Goal: Information Seeking & Learning: Find specific fact

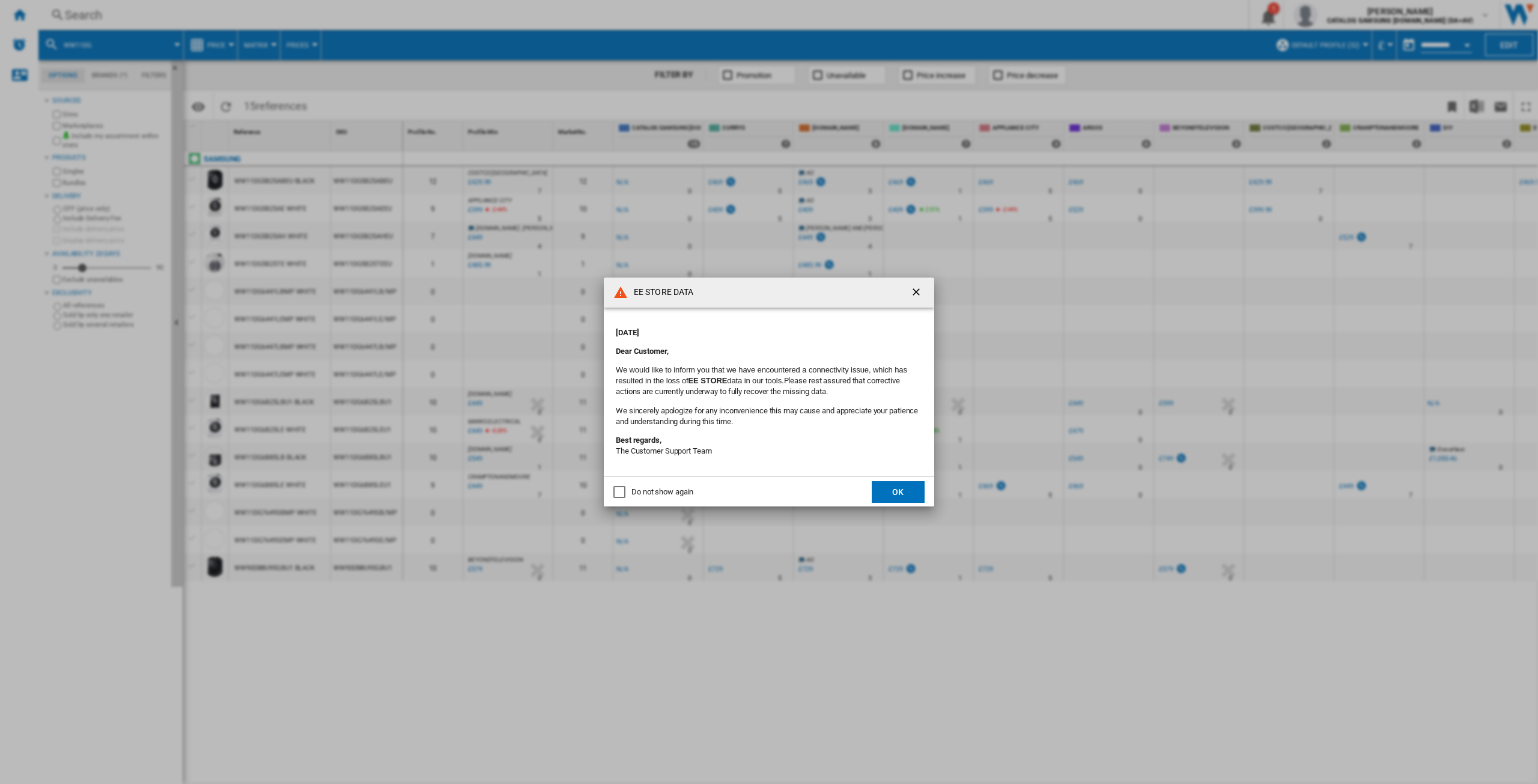
click at [896, 496] on button "OK" at bounding box center [898, 492] width 53 height 21
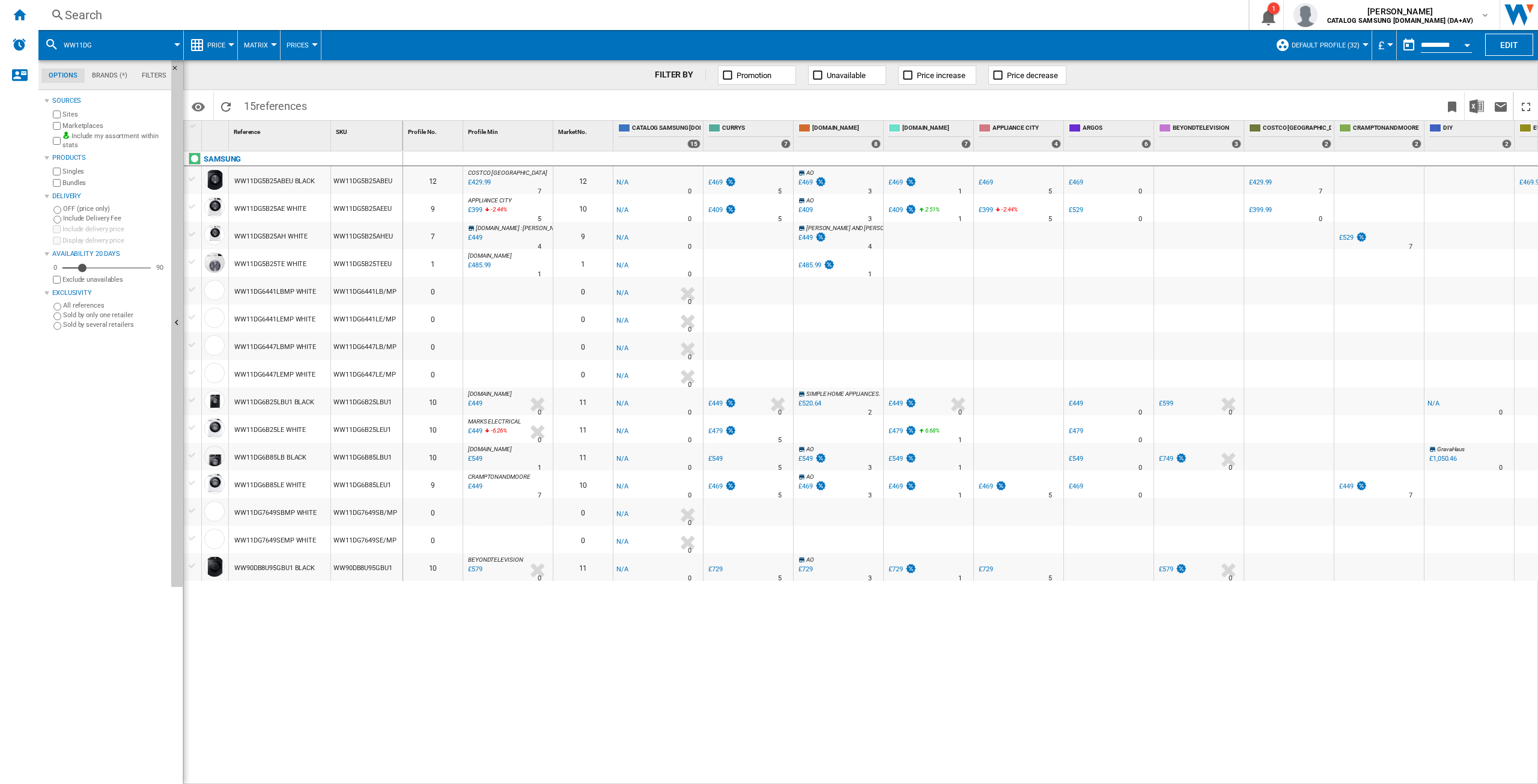
click at [116, 17] on div "Search" at bounding box center [641, 15] width 1153 height 17
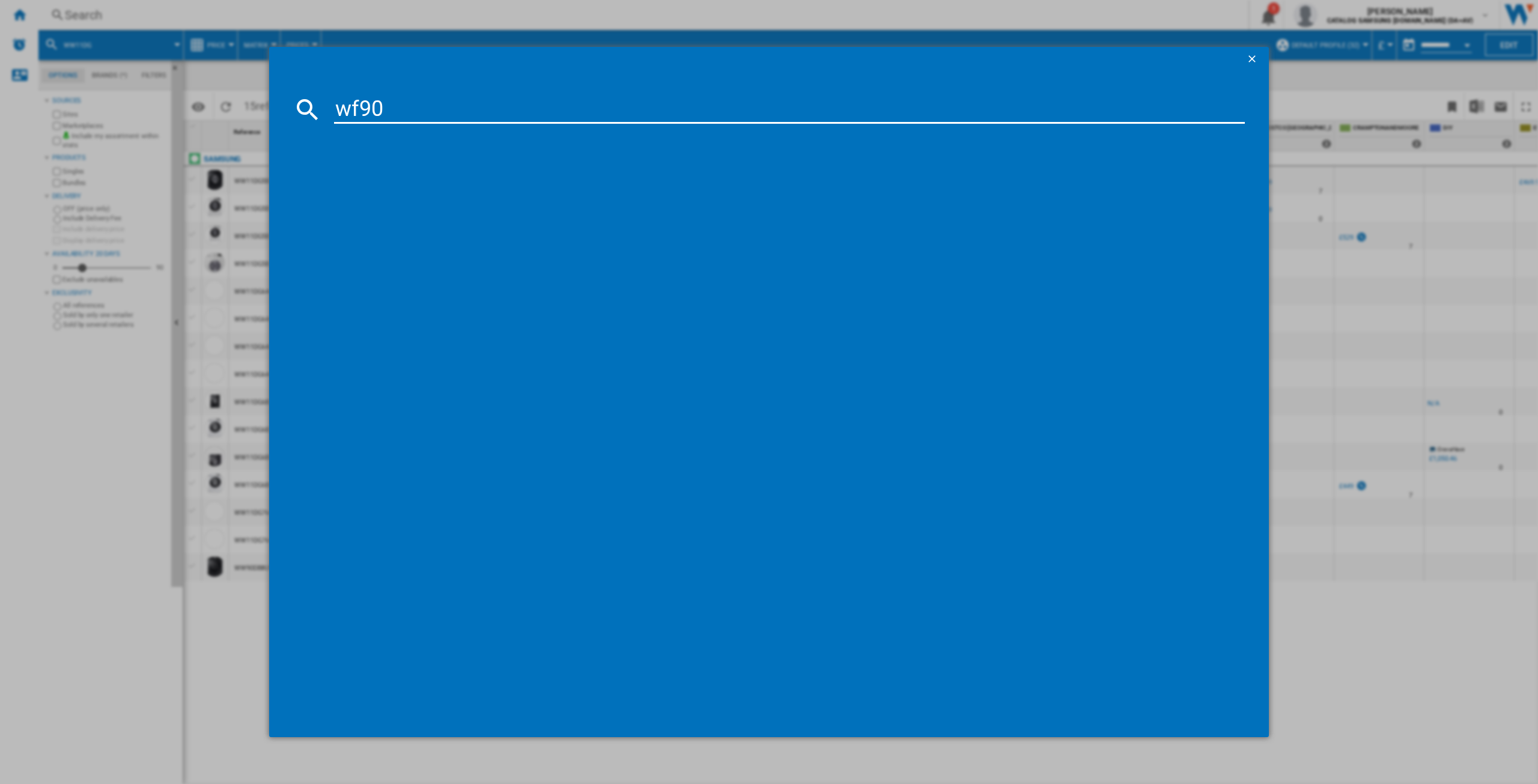
type input "wf90"
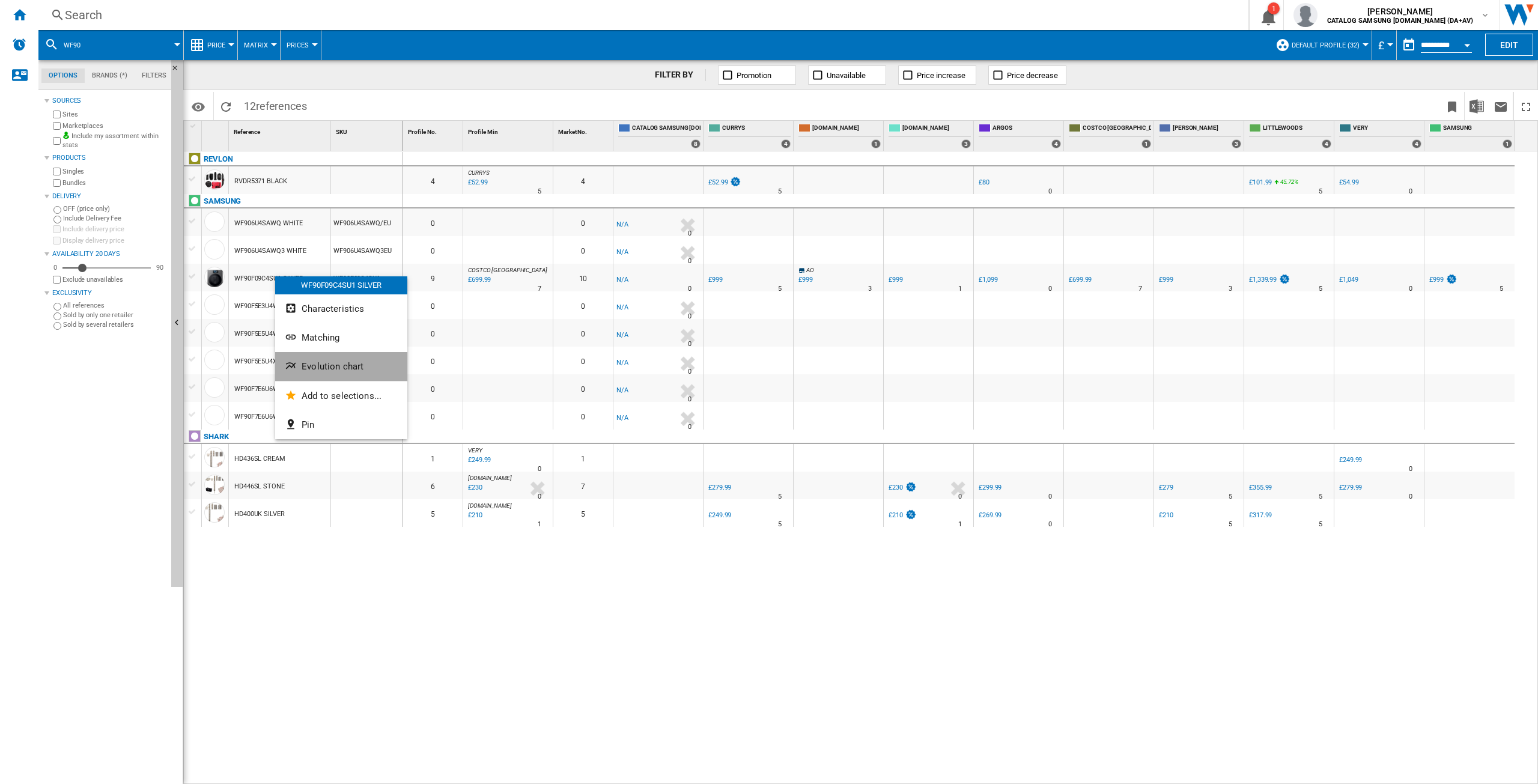
click at [331, 362] on span "Evolution chart" at bounding box center [333, 366] width 62 height 11
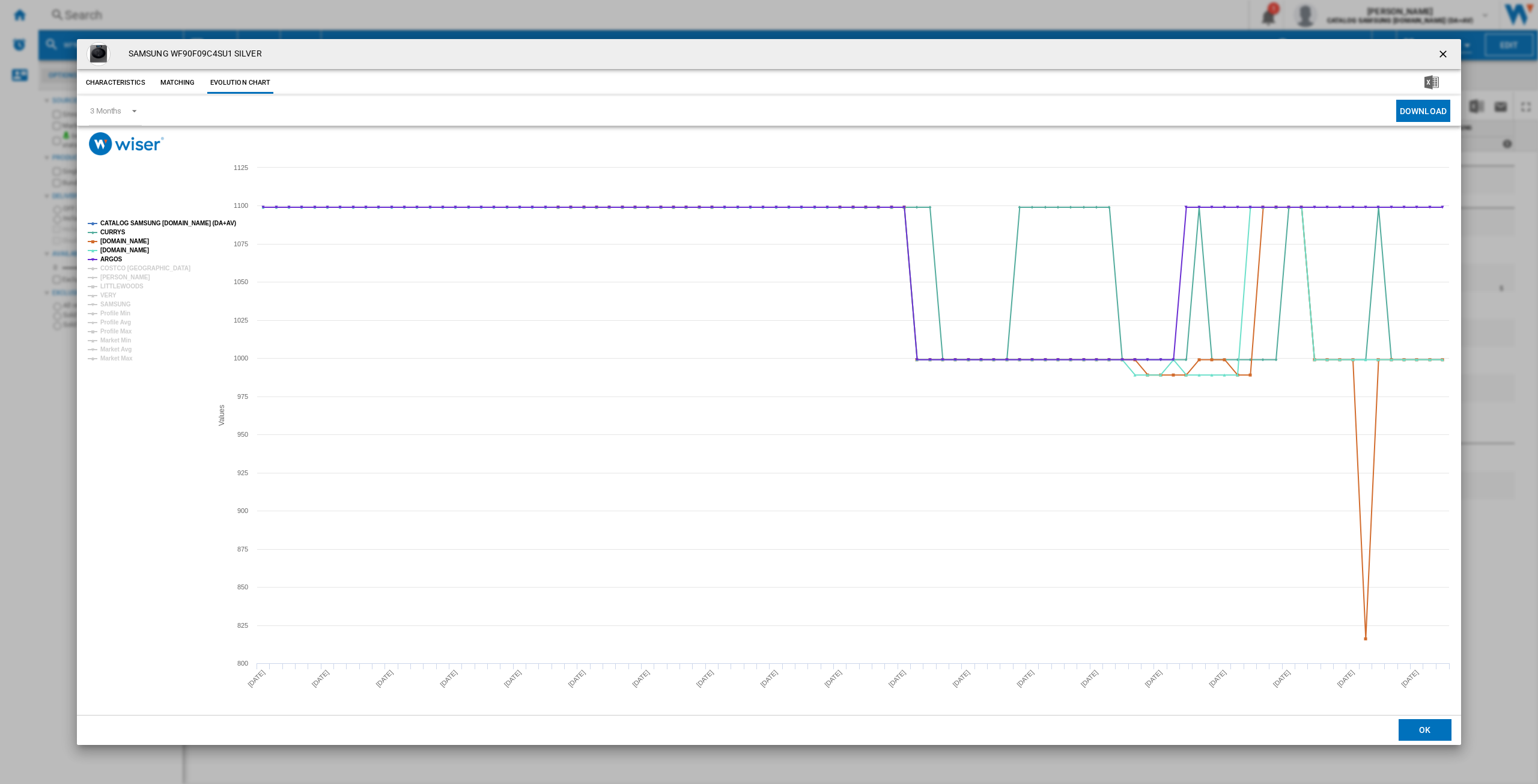
click at [137, 222] on tspan "CATALOG SAMSUNG [DOMAIN_NAME] (DA+AV)" at bounding box center [168, 223] width 136 height 7
click at [121, 268] on tspan "COSTCO [GEOGRAPHIC_DATA]" at bounding box center [146, 268] width 90 height 7
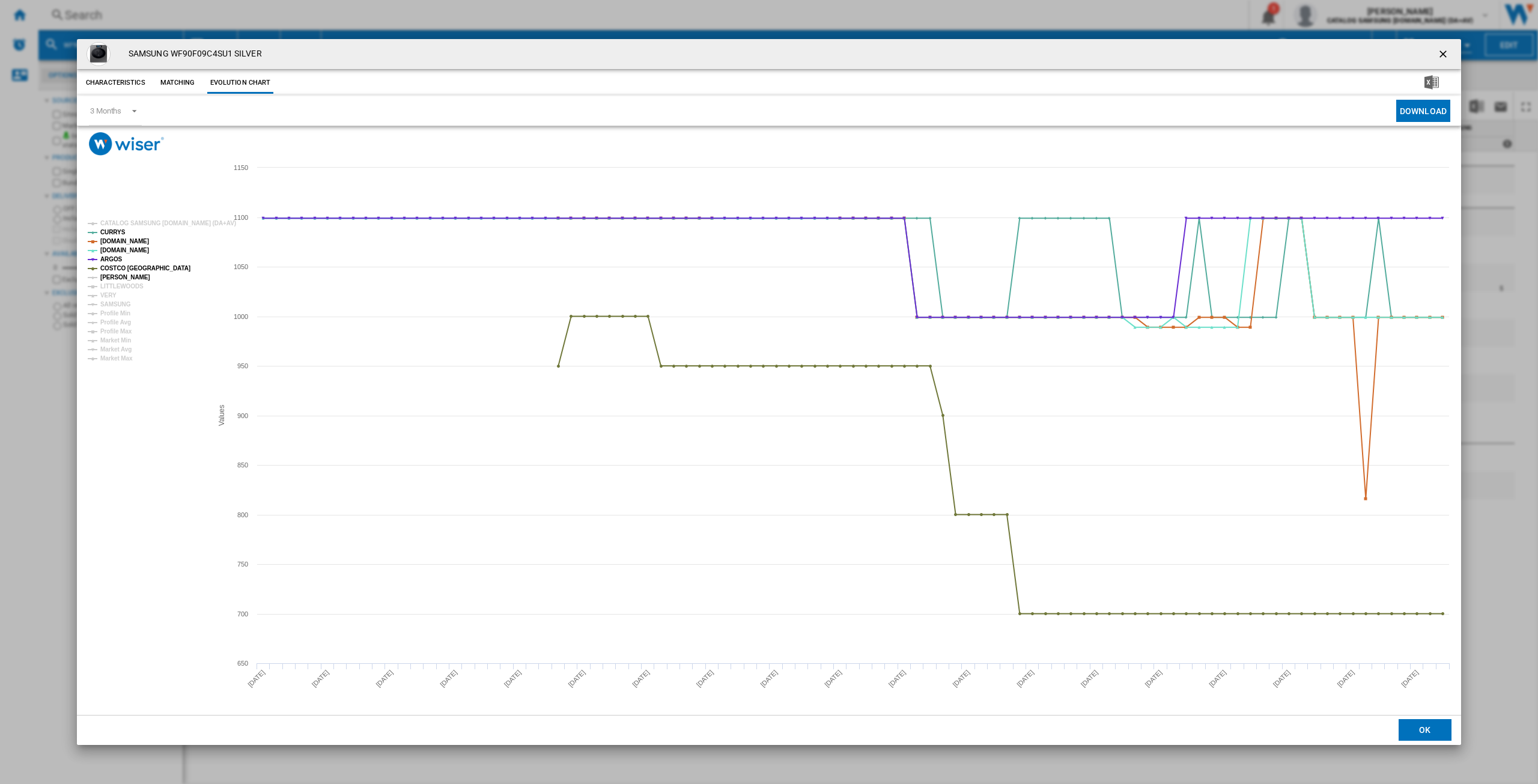
click at [114, 276] on tspan "[PERSON_NAME]" at bounding box center [125, 277] width 50 height 7
click at [107, 298] on tspan "VERY" at bounding box center [109, 295] width 16 height 7
click at [113, 303] on tspan "SAMSUNG" at bounding box center [116, 304] width 31 height 7
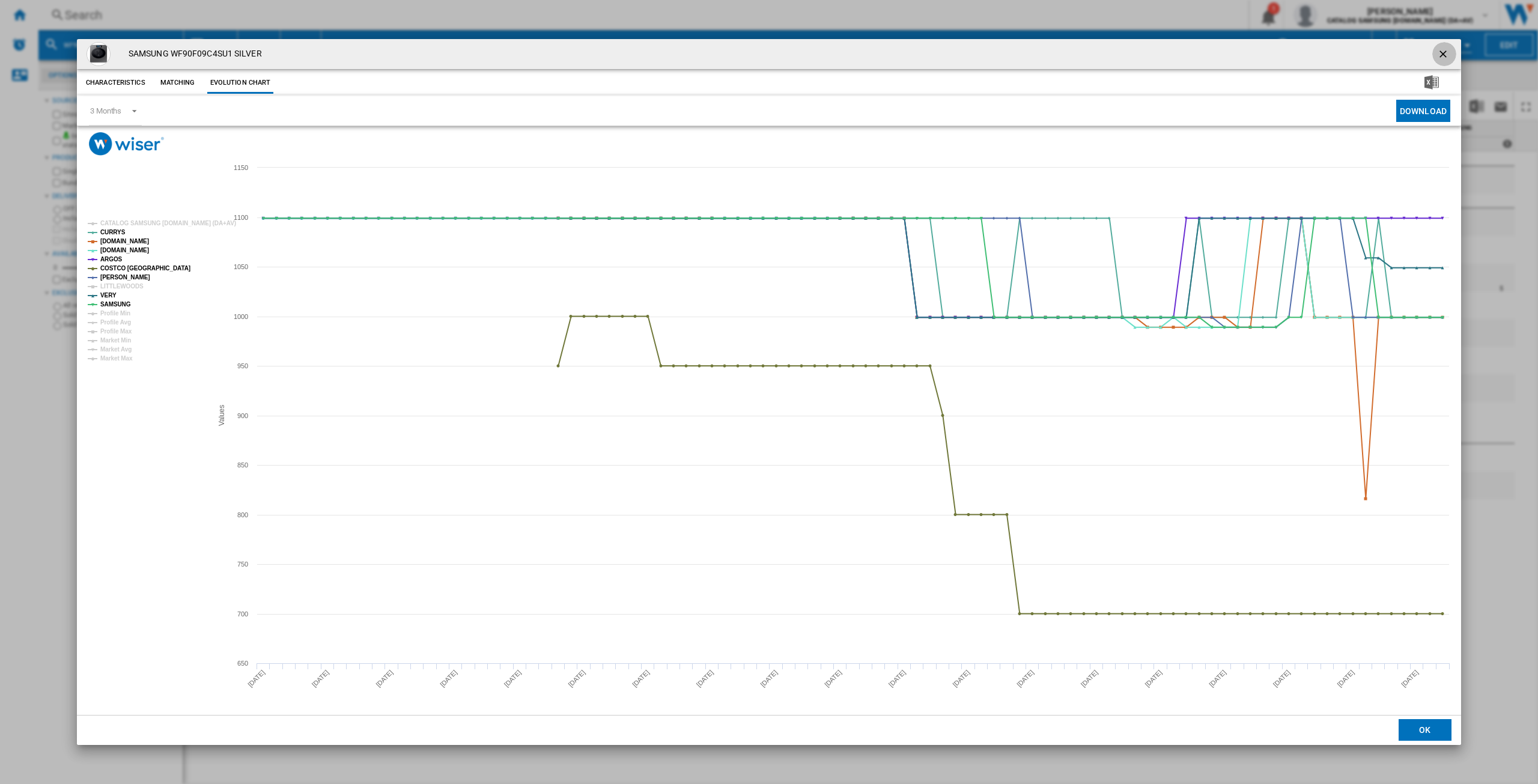
click at [1447, 55] on ng-md-icon "getI18NText('BUTTONS.CLOSE_DIALOG')" at bounding box center [1444, 55] width 14 height 14
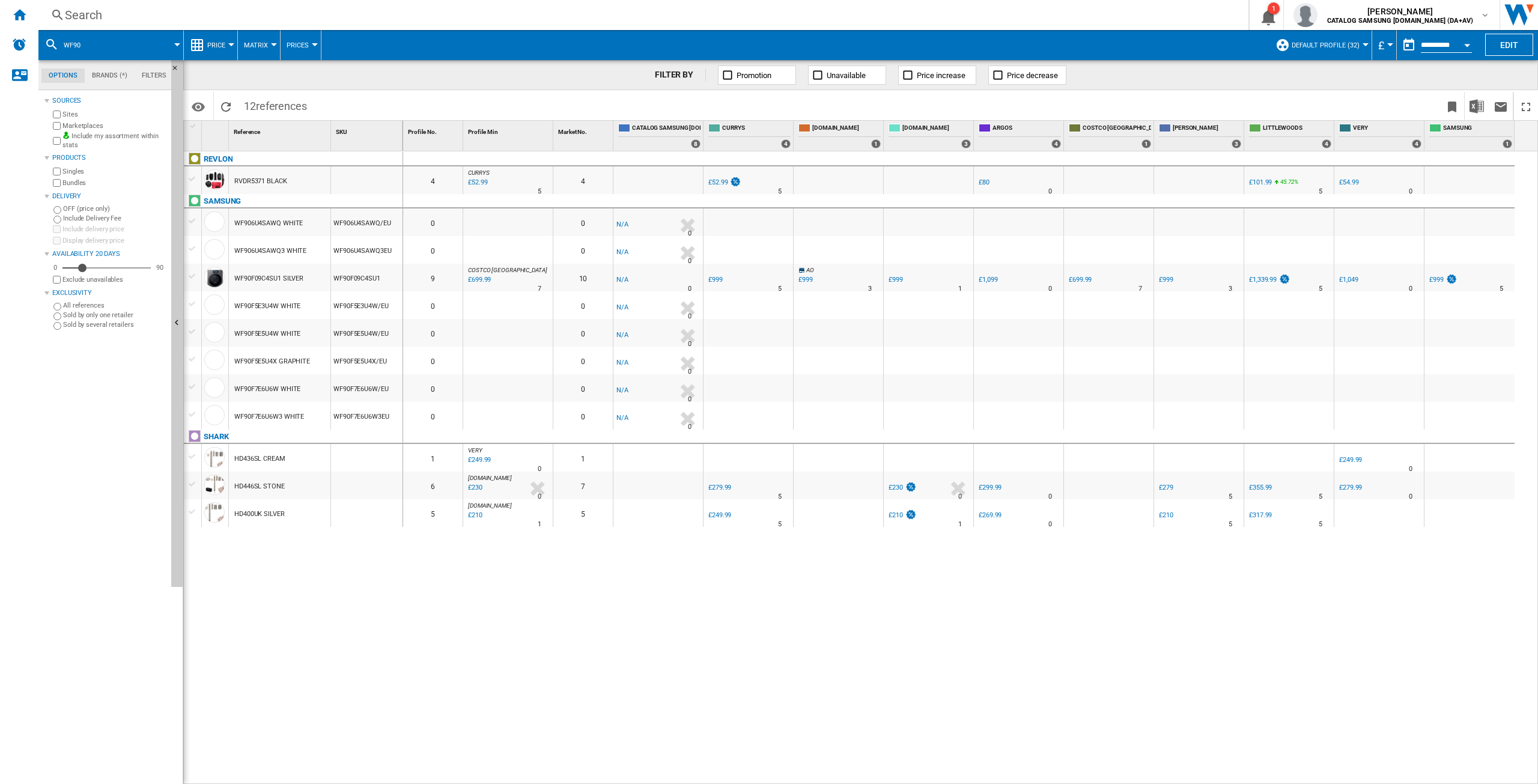
click at [235, 13] on div "Search" at bounding box center [641, 15] width 1153 height 17
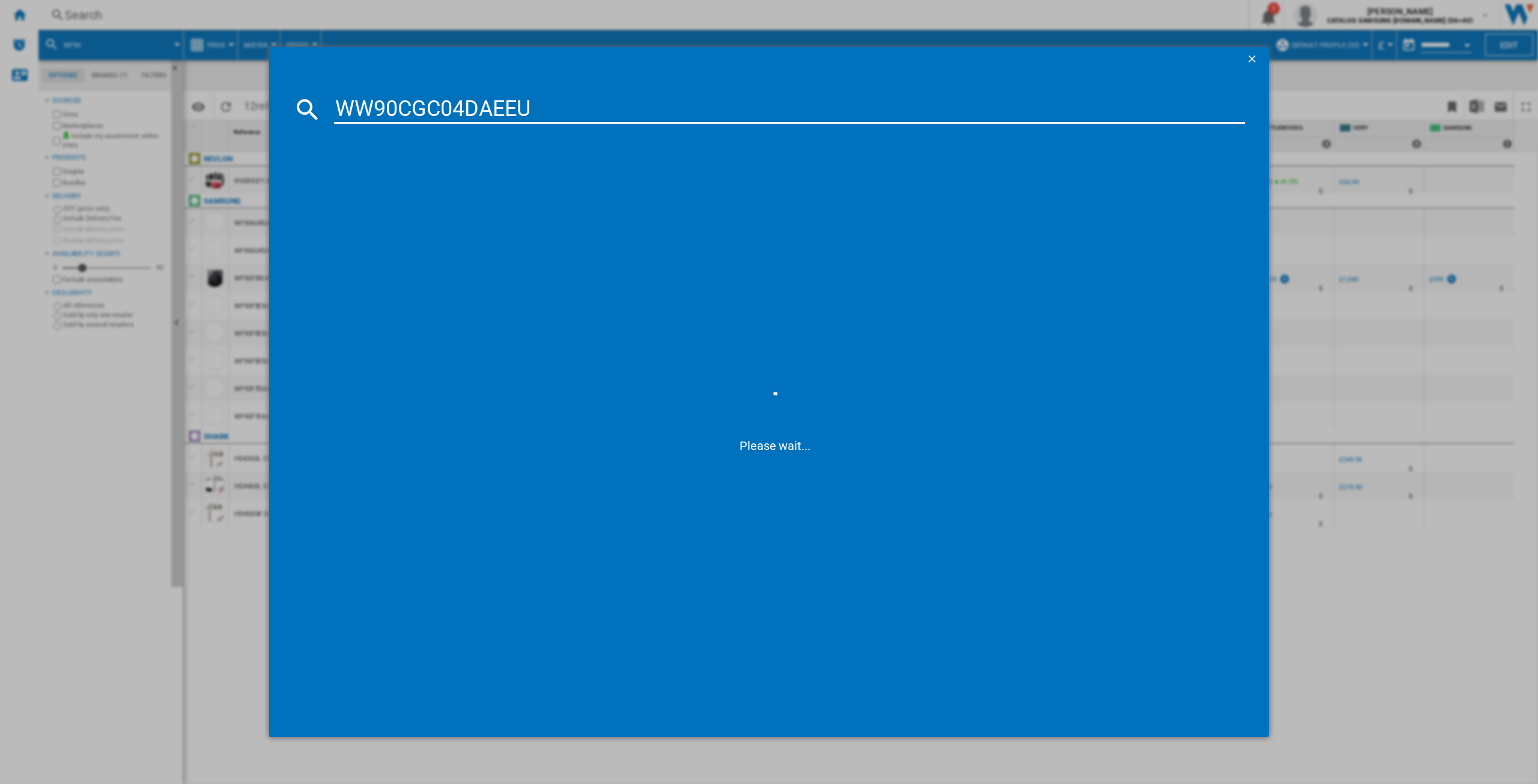
type input "WW90CGC04DAEEU"
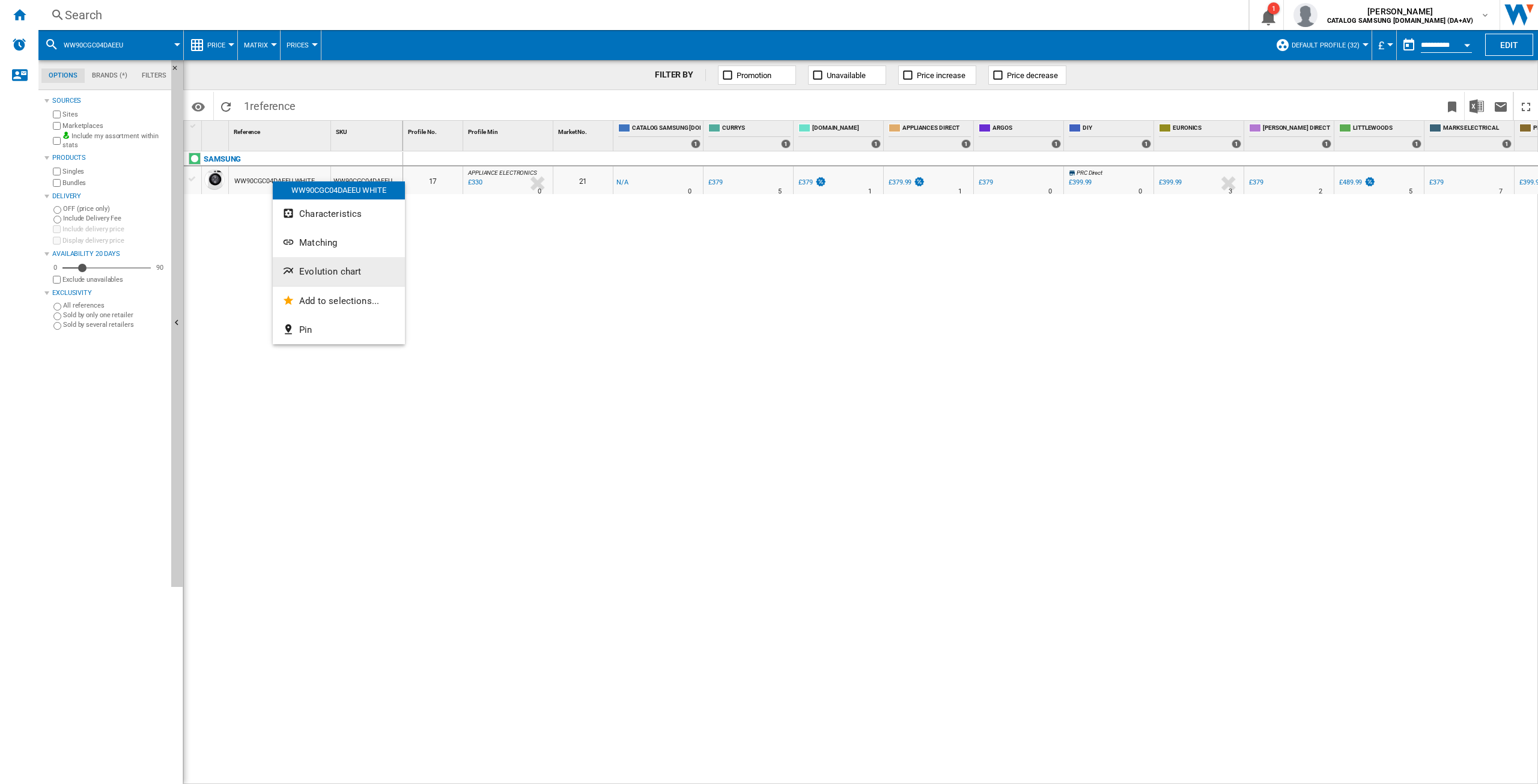
click at [341, 272] on span "Evolution chart" at bounding box center [330, 271] width 62 height 11
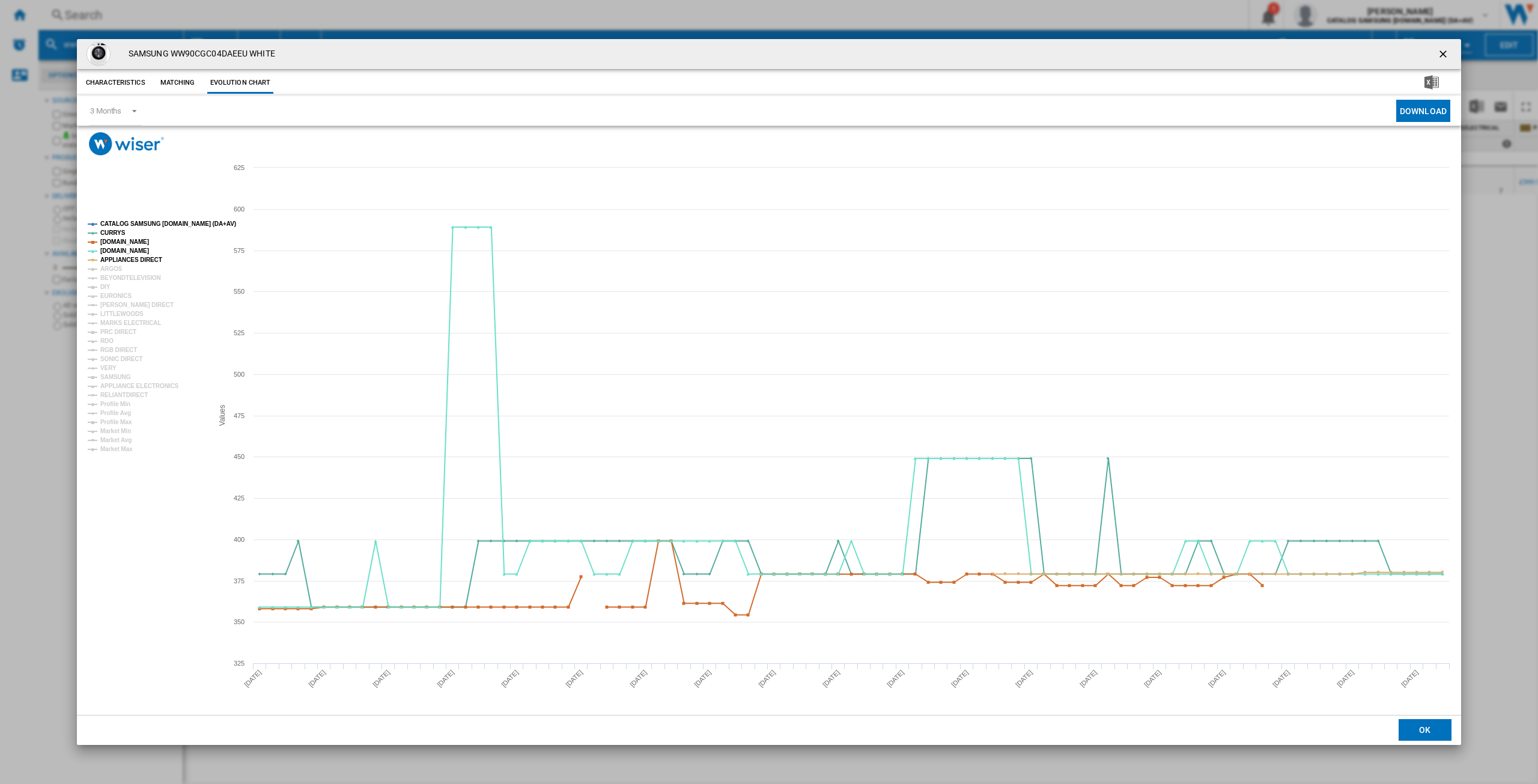
click at [141, 223] on tspan "CATALOG SAMSUNG [DOMAIN_NAME] (DA+AV)" at bounding box center [168, 223] width 136 height 7
click at [112, 269] on tspan "ARGOS" at bounding box center [111, 269] width 22 height 7
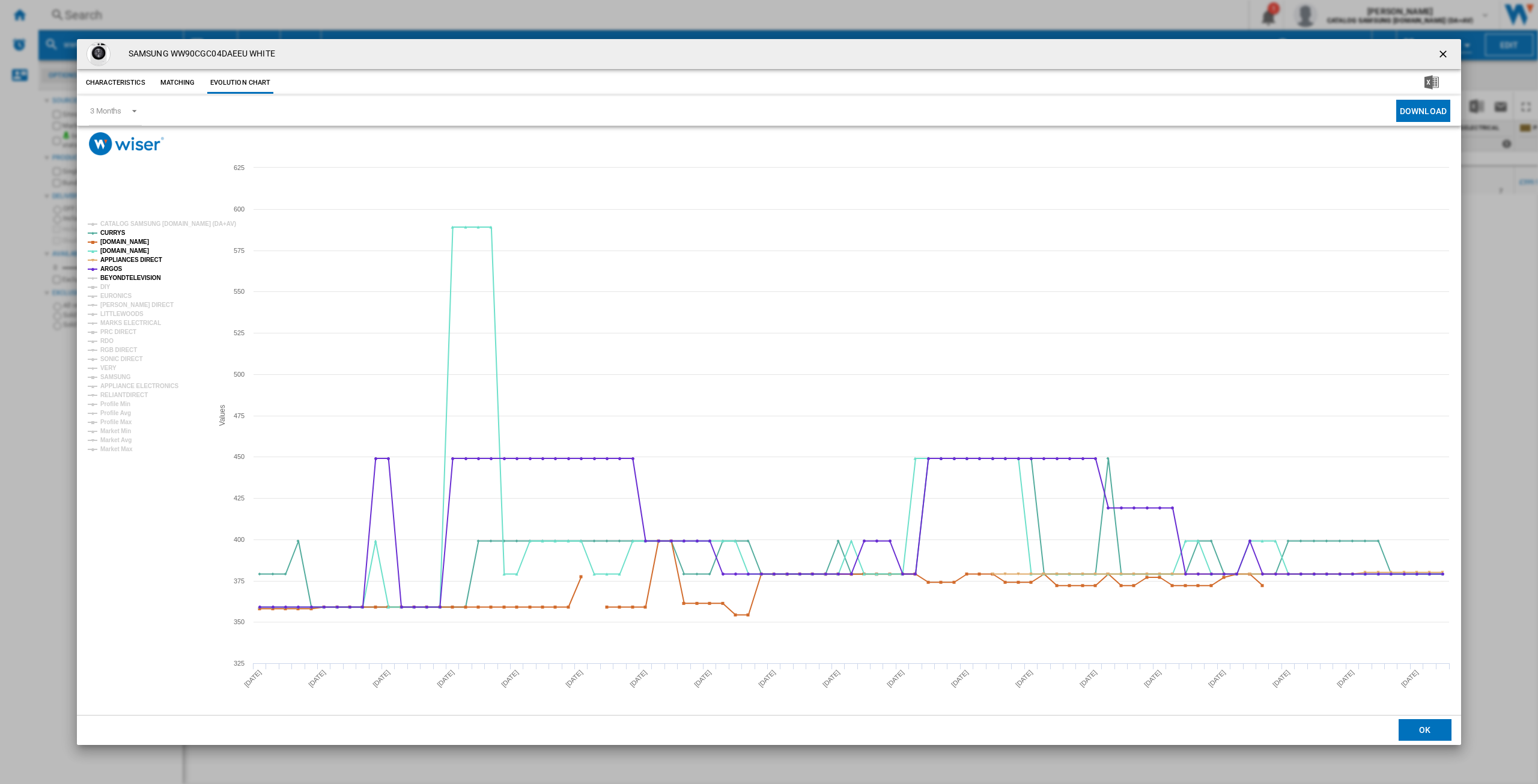
click at [114, 278] on tspan "BEYONDTELEVISION" at bounding box center [131, 277] width 61 height 7
click at [106, 286] on tspan "DIY" at bounding box center [105, 287] width 10 height 7
click at [117, 296] on tspan "EURONICS" at bounding box center [116, 296] width 31 height 7
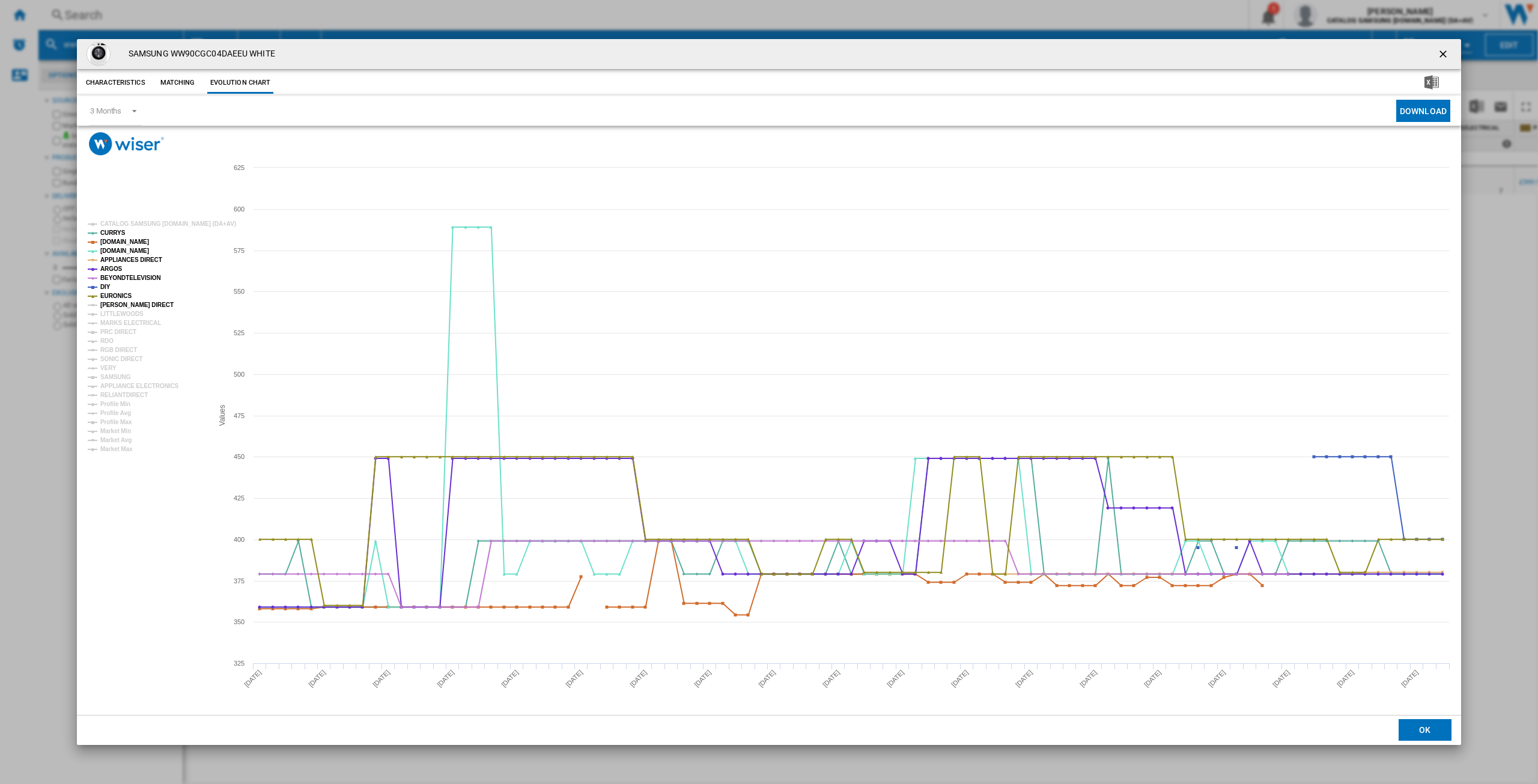
click at [121, 302] on tspan "[PERSON_NAME] DIRECT" at bounding box center [137, 305] width 73 height 7
click at [113, 326] on tspan "MARKS ELECTRICAL" at bounding box center [131, 323] width 61 height 7
click at [106, 335] on tspan "PRC DIRECT" at bounding box center [118, 332] width 36 height 7
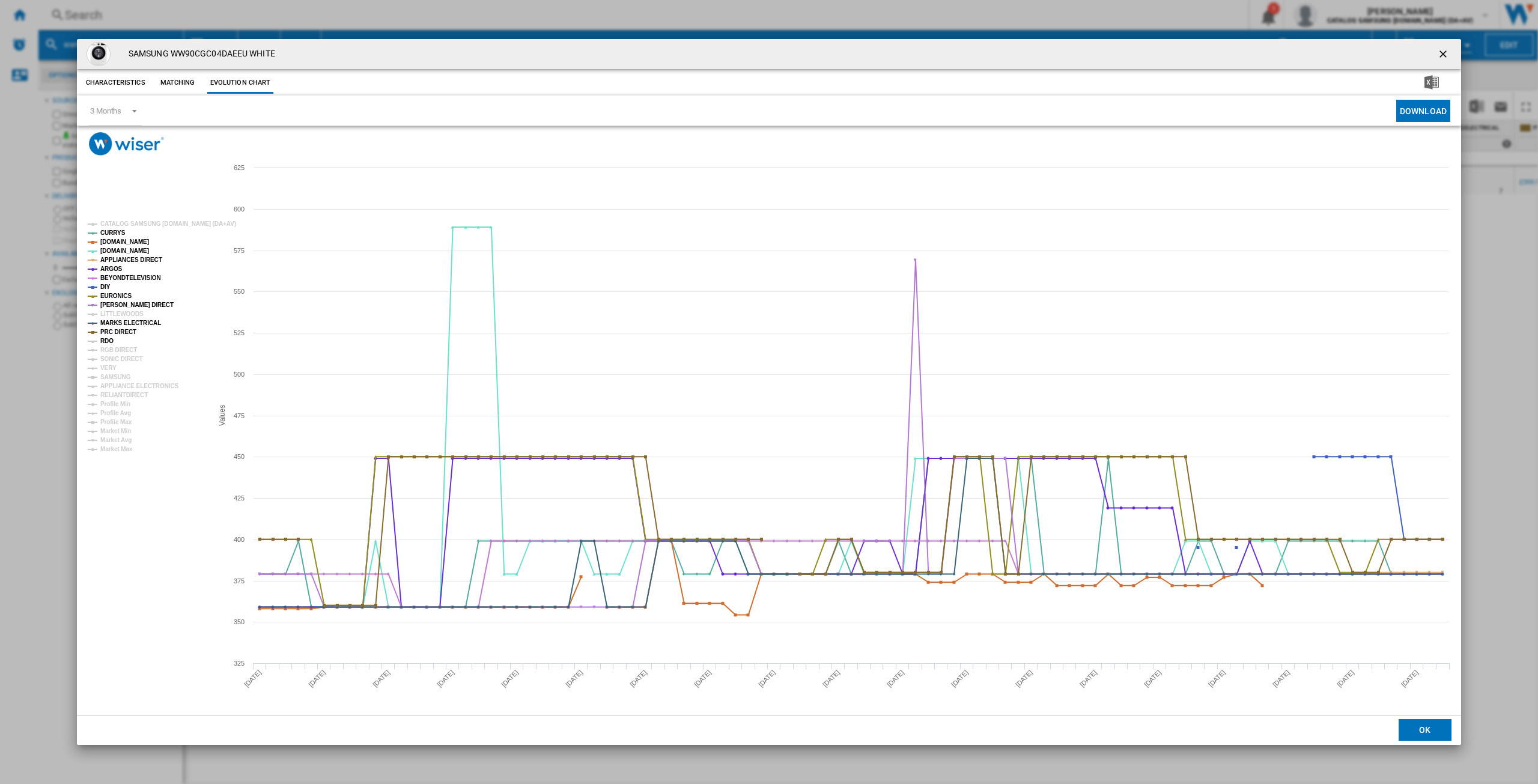
click at [106, 342] on tspan "RDO" at bounding box center [107, 341] width 13 height 7
click at [120, 351] on tspan "RGB DIRECT" at bounding box center [119, 350] width 36 height 7
click at [121, 358] on tspan "SONIC DIRECT" at bounding box center [121, 359] width 42 height 7
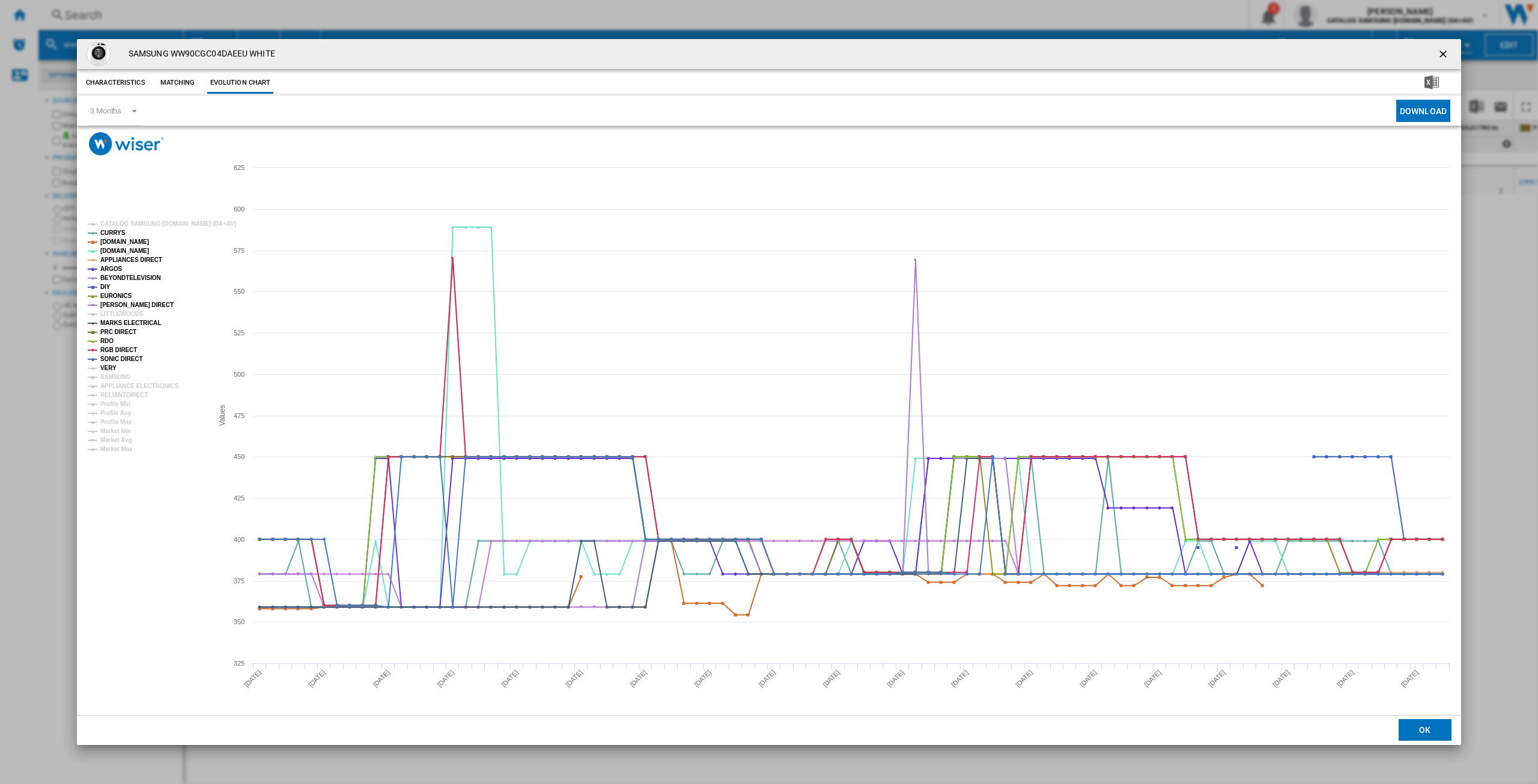
click at [113, 366] on tspan "VERY" at bounding box center [109, 368] width 16 height 7
click at [116, 374] on tspan "SAMSUNG" at bounding box center [116, 377] width 31 height 7
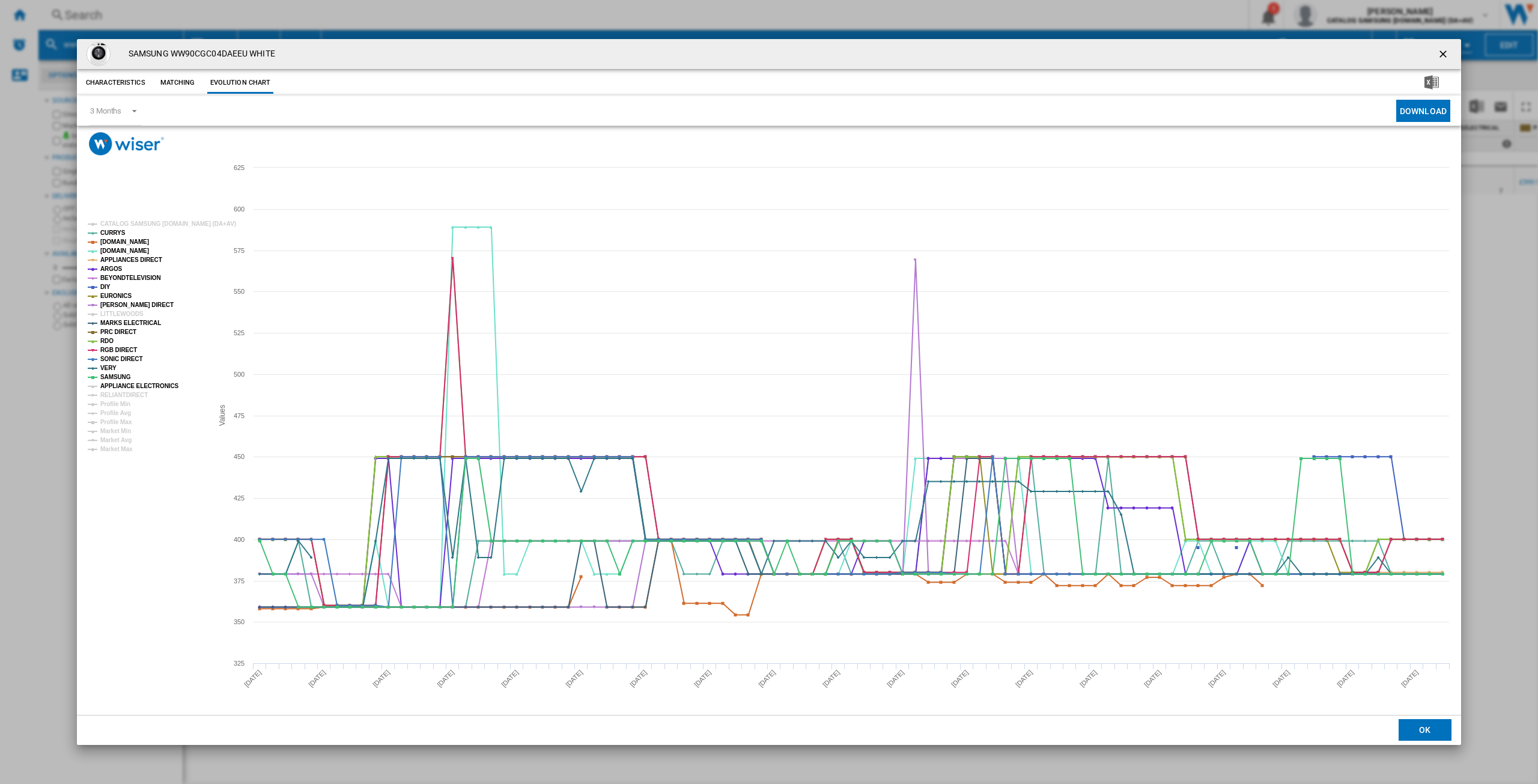
click at [122, 383] on tspan "APPLIANCE ELECTRONICS" at bounding box center [139, 386] width 78 height 7
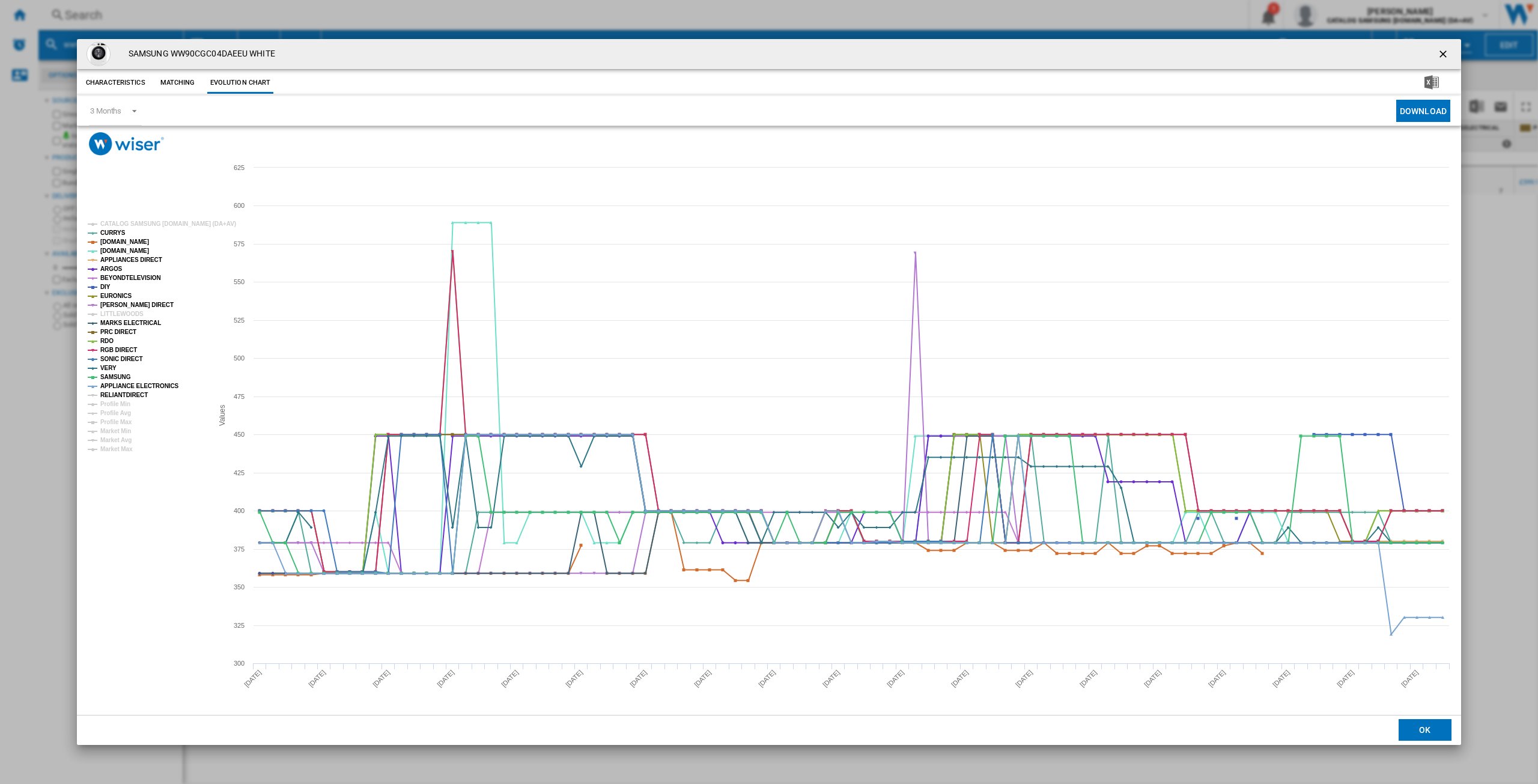
click at [119, 396] on tspan "RELIANTDIRECT" at bounding box center [124, 395] width 48 height 7
click at [1446, 51] on ng-md-icon "getI18NText('BUTTONS.CLOSE_DIALOG')" at bounding box center [1444, 55] width 14 height 14
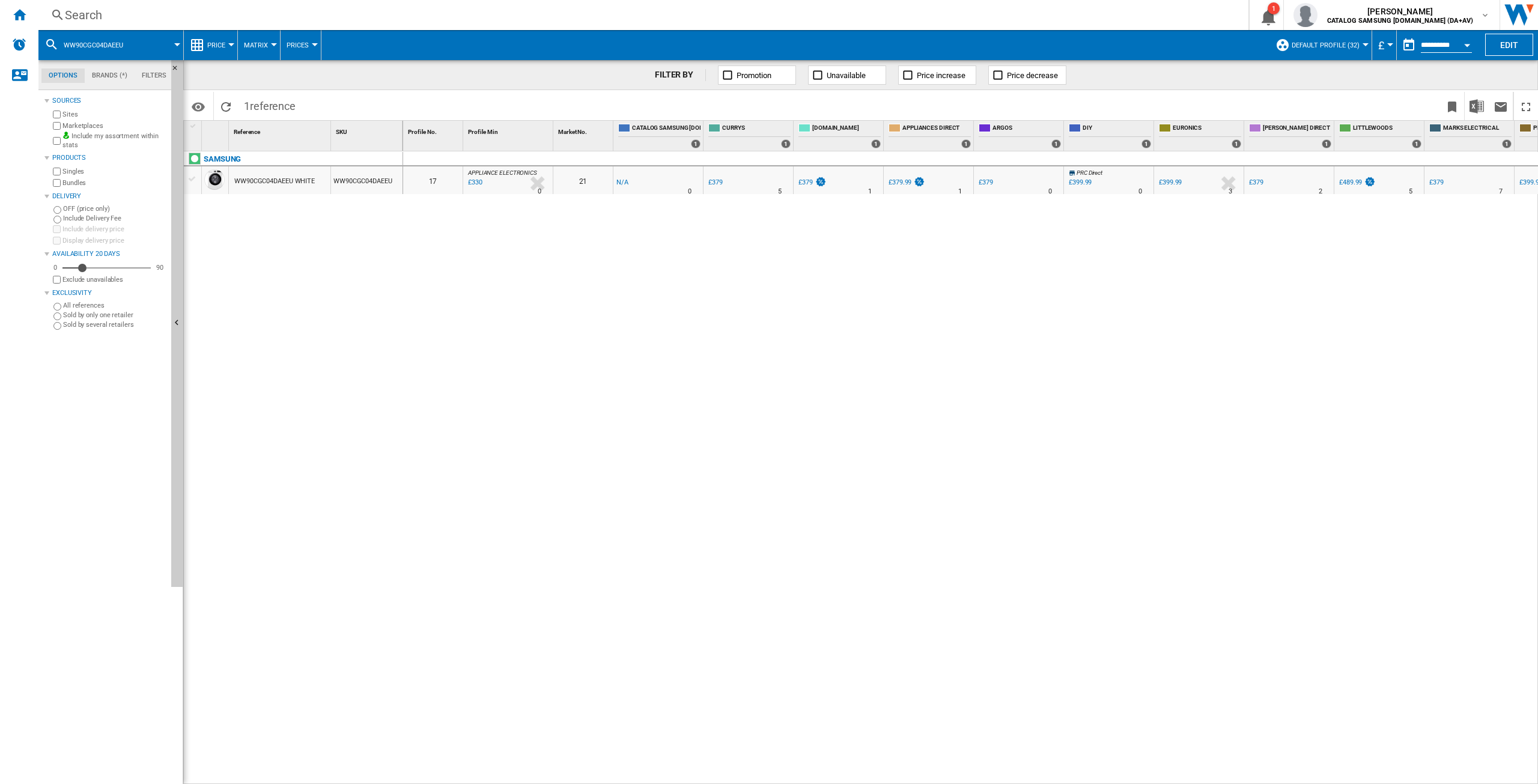
click at [112, 17] on div "Search" at bounding box center [641, 15] width 1153 height 17
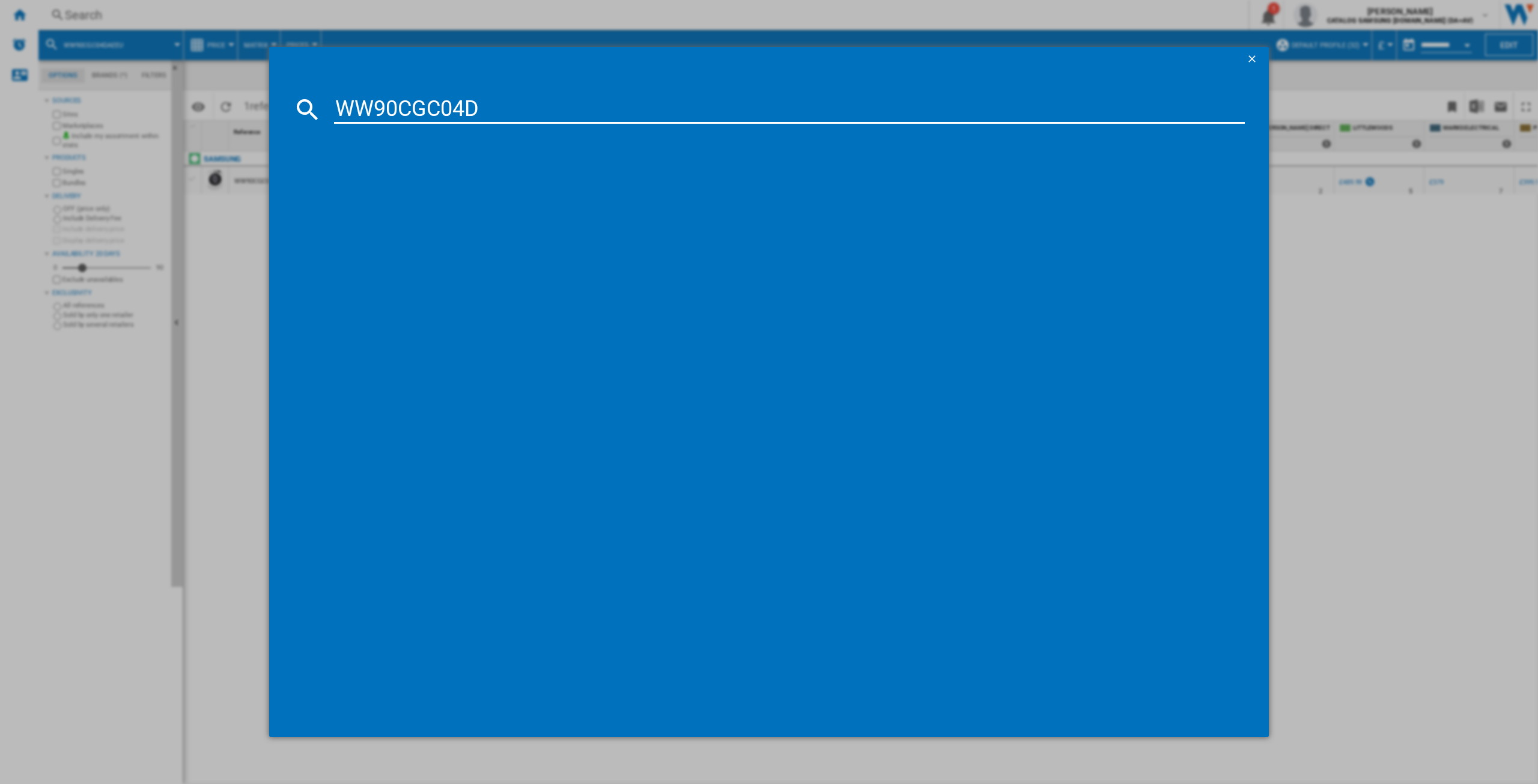
type input "WW90CGC04D"
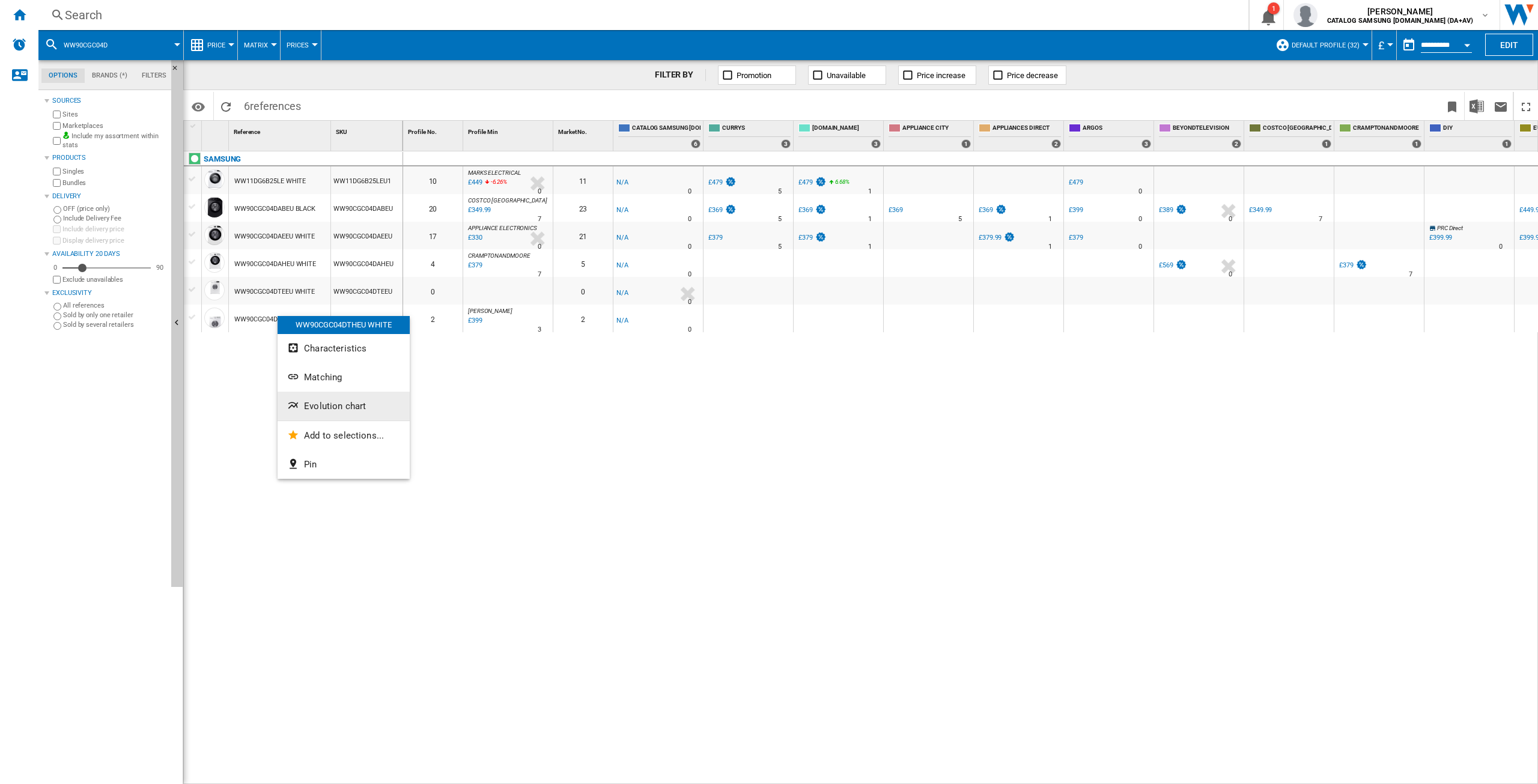
click at [341, 407] on span "Evolution chart" at bounding box center [335, 405] width 62 height 11
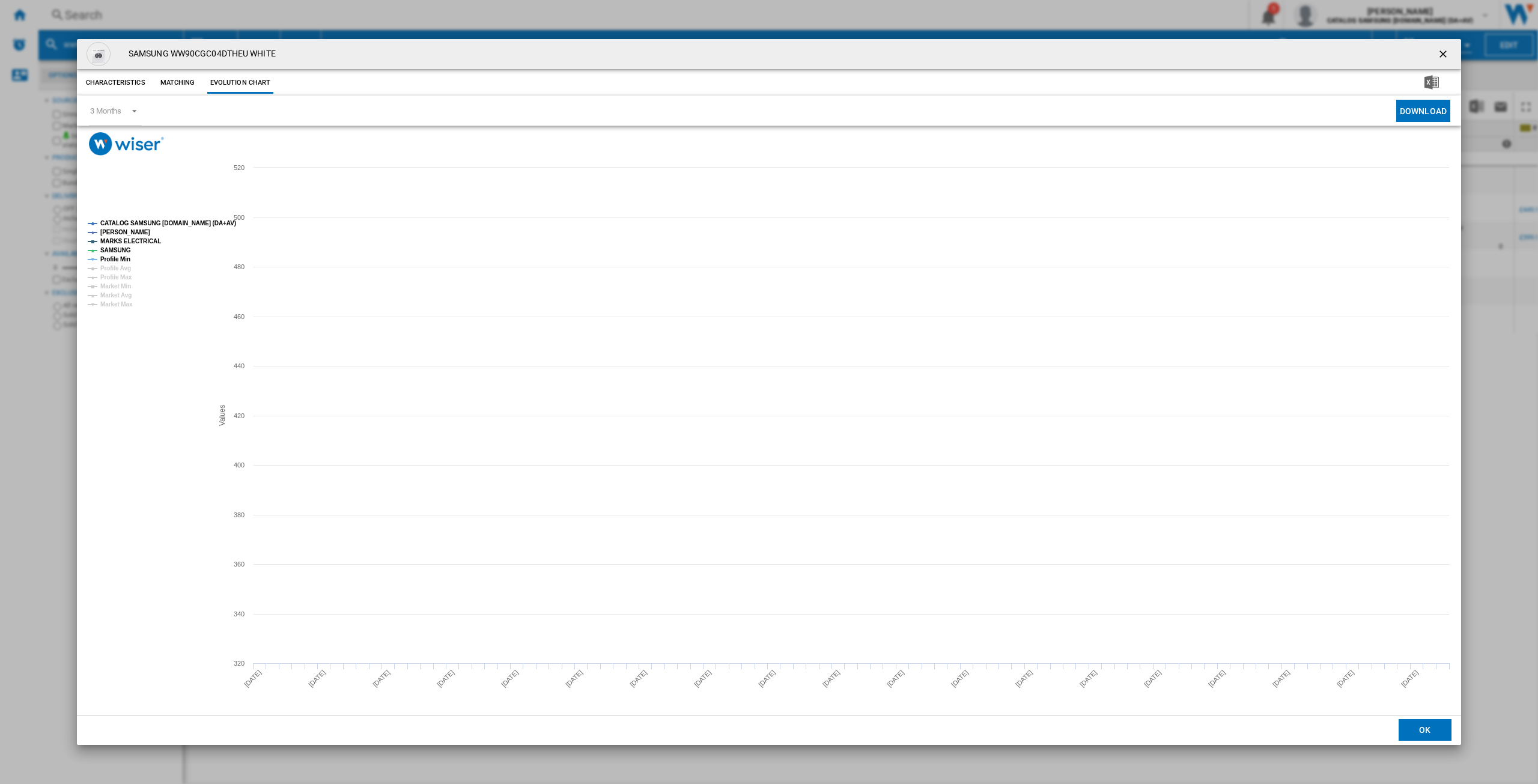
click at [147, 221] on tspan "CATALOG SAMSUNG [DOMAIN_NAME] (DA+AV)" at bounding box center [168, 223] width 136 height 7
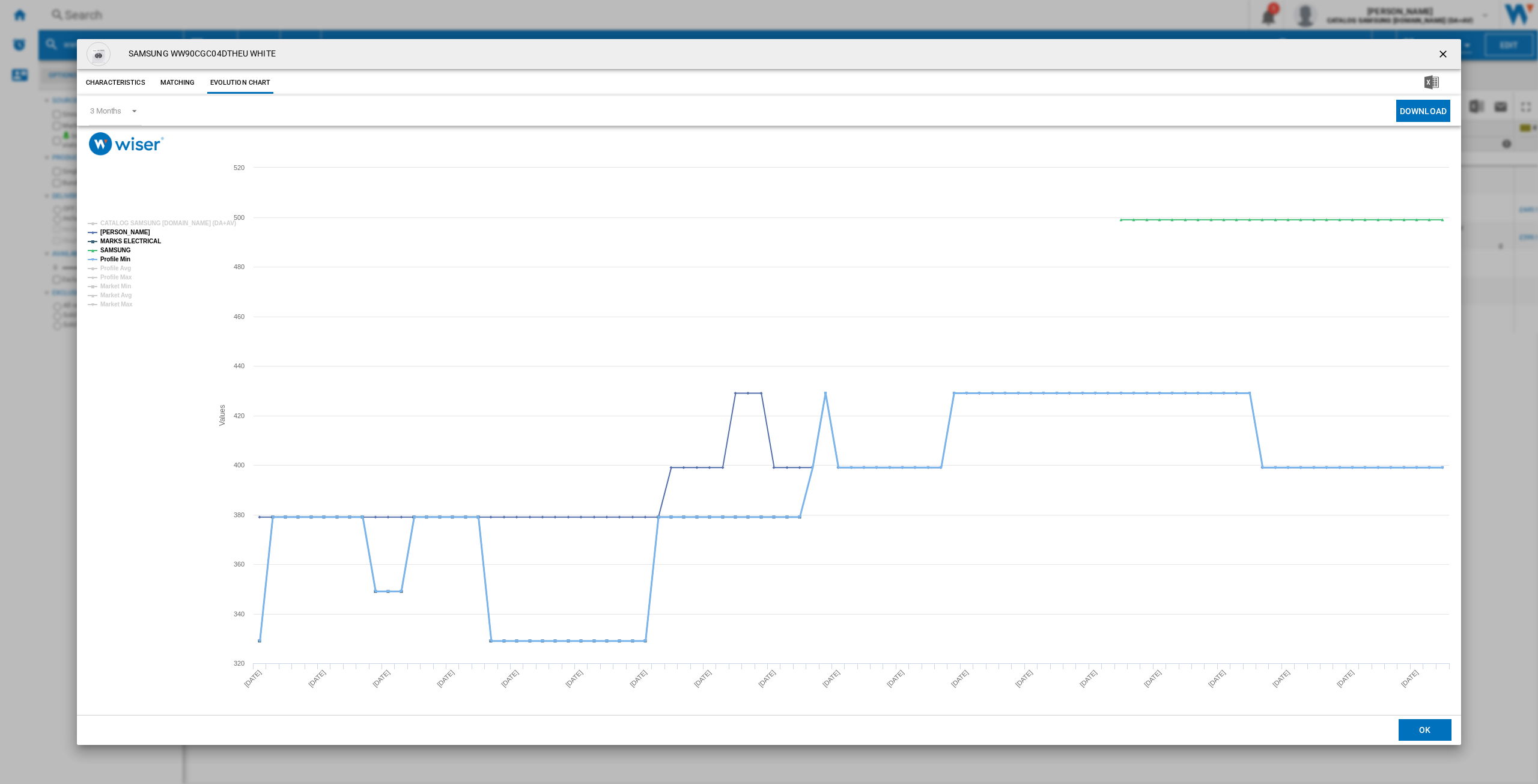
click at [117, 257] on tspan "Profile Min" at bounding box center [116, 259] width 30 height 7
click at [1439, 53] on ng-md-icon "getI18NText('BUTTONS.CLOSE_DIALOG')" at bounding box center [1444, 55] width 14 height 14
